Goal: Information Seeking & Learning: Find specific fact

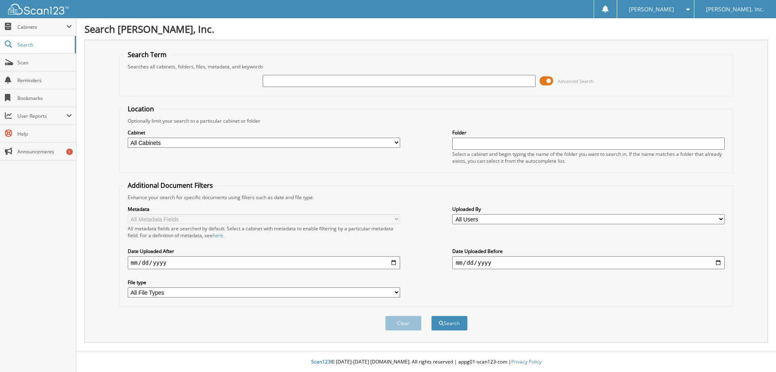
click at [281, 77] on input "text" at bounding box center [399, 81] width 273 height 12
type input "115603"
click at [431, 315] on button "Search" at bounding box center [449, 322] width 36 height 15
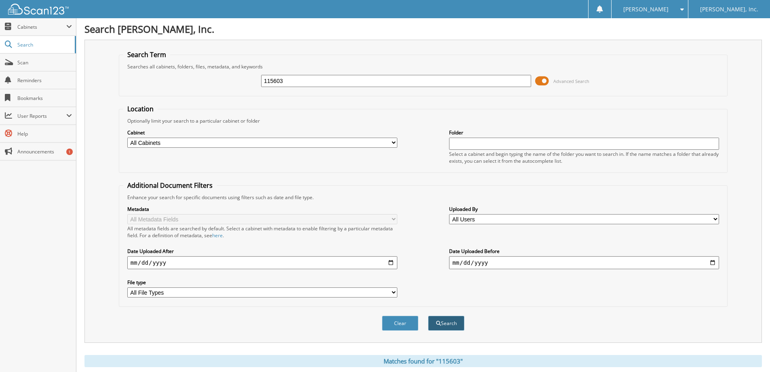
click at [449, 326] on button "Search" at bounding box center [446, 322] width 36 height 15
click at [474, 149] on input "text" at bounding box center [584, 143] width 270 height 12
click at [42, 48] on span "Search" at bounding box center [43, 44] width 53 height 7
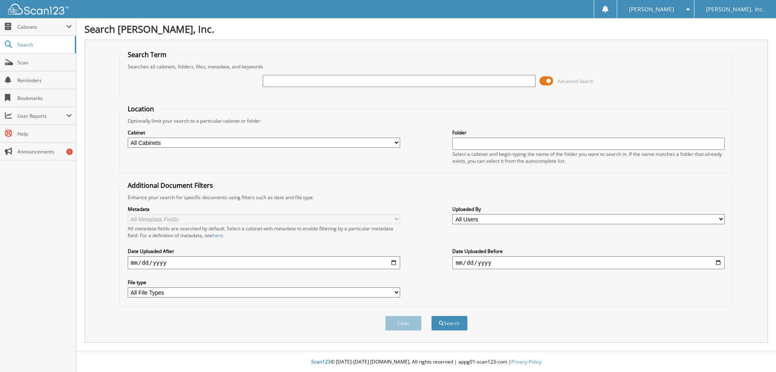
click at [315, 82] on input "text" at bounding box center [399, 81] width 273 height 12
drag, startPoint x: 318, startPoint y: 83, endPoint x: 285, endPoint y: 80, distance: 32.4
click at [287, 80] on input "text" at bounding box center [399, 81] width 273 height 12
click at [285, 80] on input "text" at bounding box center [399, 81] width 273 height 12
type input "115603"
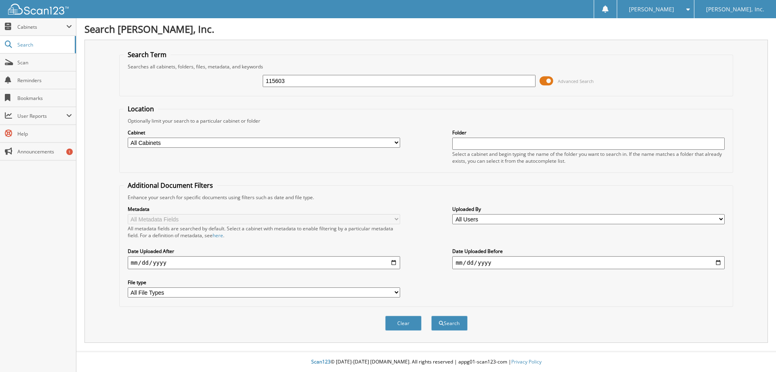
click at [431, 315] on button "Search" at bounding box center [449, 322] width 36 height 15
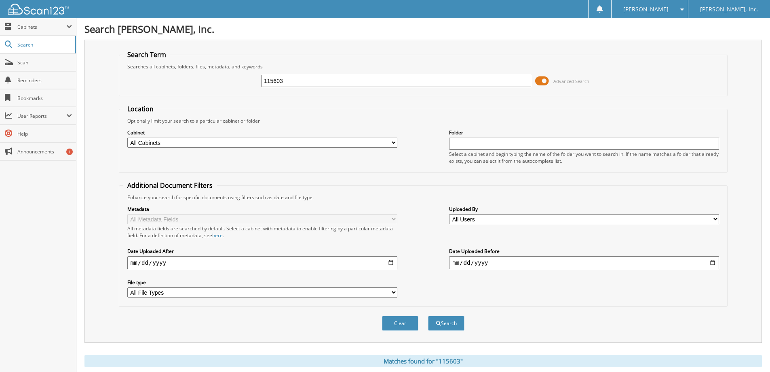
drag, startPoint x: 324, startPoint y: 81, endPoint x: 367, endPoint y: 78, distance: 43.0
click at [367, 78] on input "115603" at bounding box center [396, 81] width 270 height 12
click at [428, 315] on button "Search" at bounding box center [446, 322] width 36 height 15
click at [387, 80] on input "115603" at bounding box center [396, 81] width 270 height 12
click at [308, 81] on input "115603" at bounding box center [396, 81] width 270 height 12
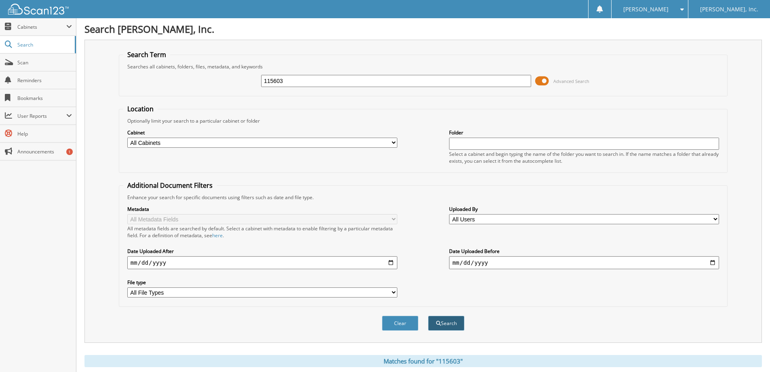
click at [448, 323] on button "Search" at bounding box center [446, 322] width 36 height 15
